Goal: Find specific page/section: Find specific page/section

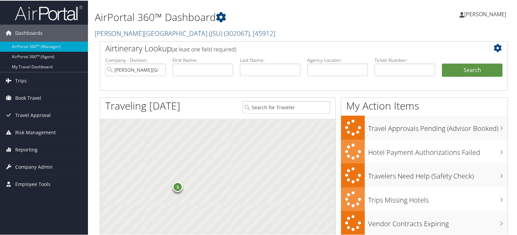
click at [250, 35] on span ", [ 45912 ]" at bounding box center [263, 32] width 26 height 9
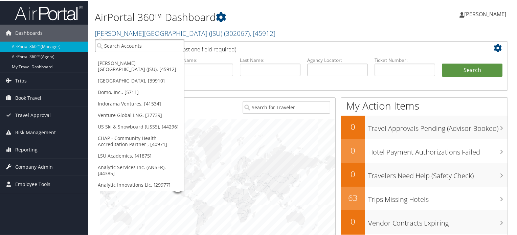
click at [156, 45] on input "search" at bounding box center [139, 45] width 89 height 13
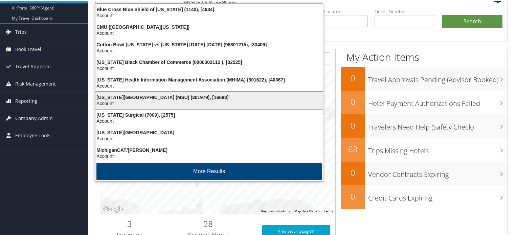
scroll to position [68, 0]
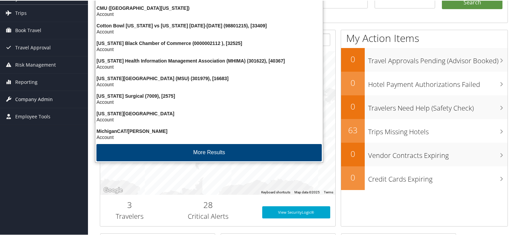
type input "[US_STATE]"
click at [47, 98] on span "Company Admin" at bounding box center [34, 98] width 38 height 17
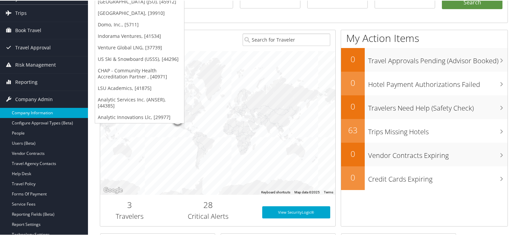
click at [38, 113] on link "Company Information" at bounding box center [44, 112] width 88 height 10
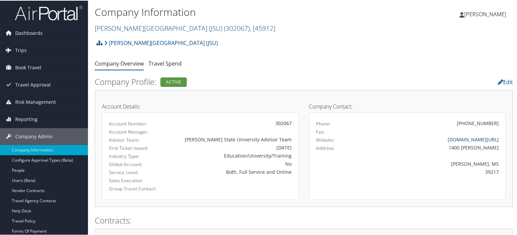
click at [224, 29] on span "( 302067 )" at bounding box center [237, 27] width 26 height 9
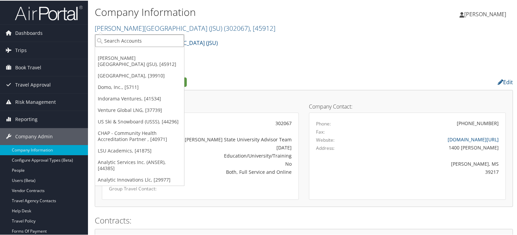
click at [150, 40] on input "search" at bounding box center [139, 40] width 89 height 13
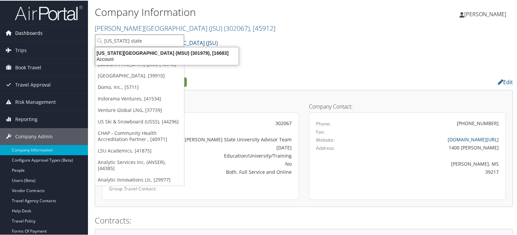
drag, startPoint x: 143, startPoint y: 42, endPoint x: 87, endPoint y: 36, distance: 56.5
type input "michigan state"
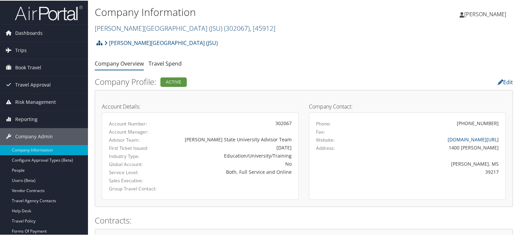
click at [133, 27] on link "[PERSON_NAME][GEOGRAPHIC_DATA] (JSU) ( 302067 ) , [ 45912 ]" at bounding box center [185, 27] width 181 height 9
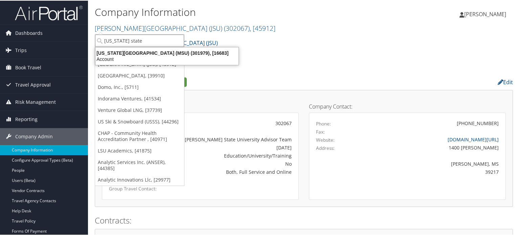
click at [140, 42] on input "michigan state" at bounding box center [139, 40] width 89 height 13
click at [140, 42] on input "search" at bounding box center [139, 40] width 89 height 13
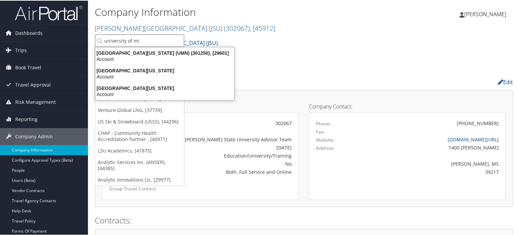
type input "university of mi"
